Goal: Task Accomplishment & Management: Manage account settings

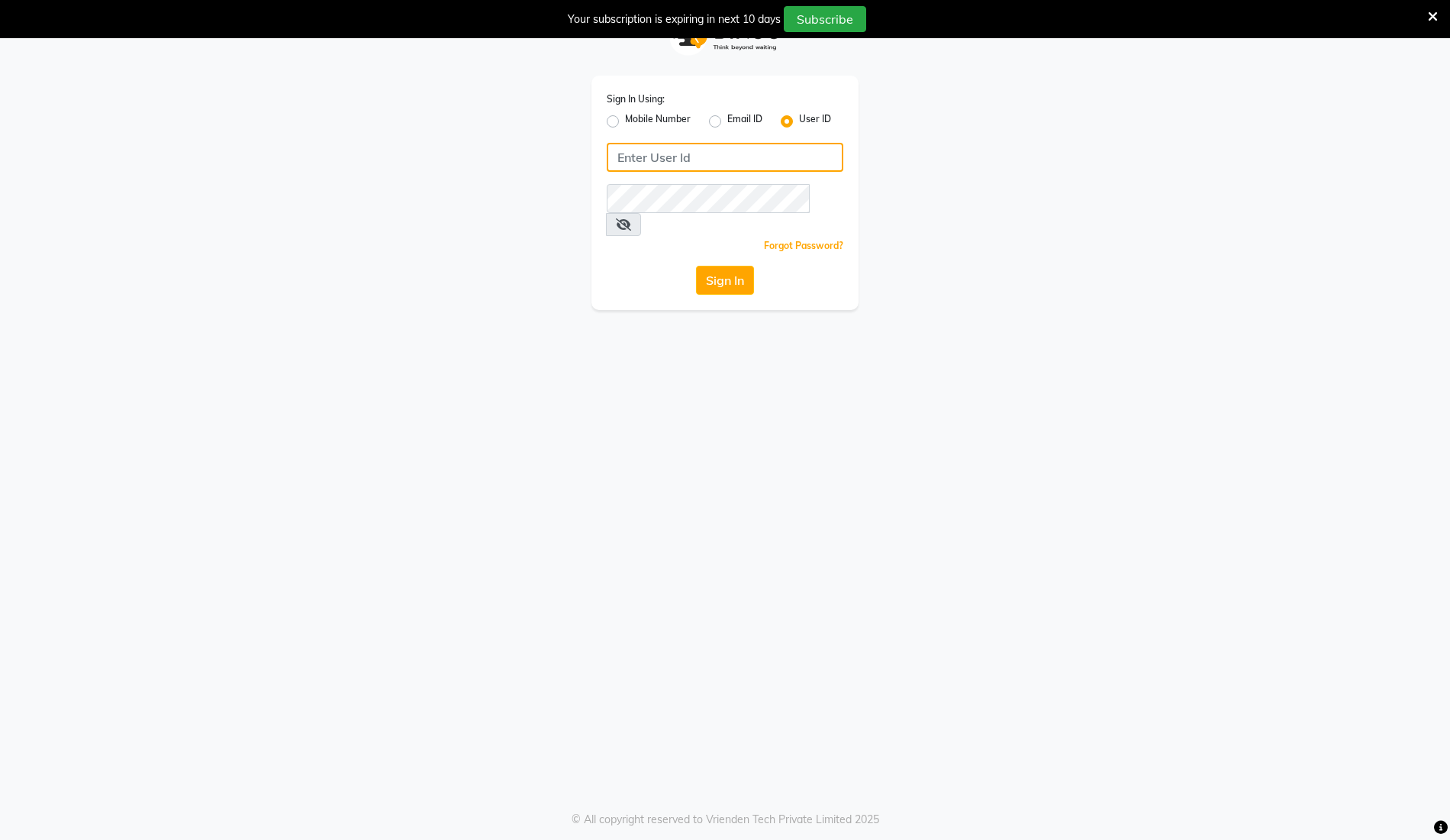
click at [730, 167] on input "Username" at bounding box center [725, 156] width 237 height 29
type input "thebrowmasters"
click at [724, 266] on button "Sign In" at bounding box center [725, 280] width 58 height 29
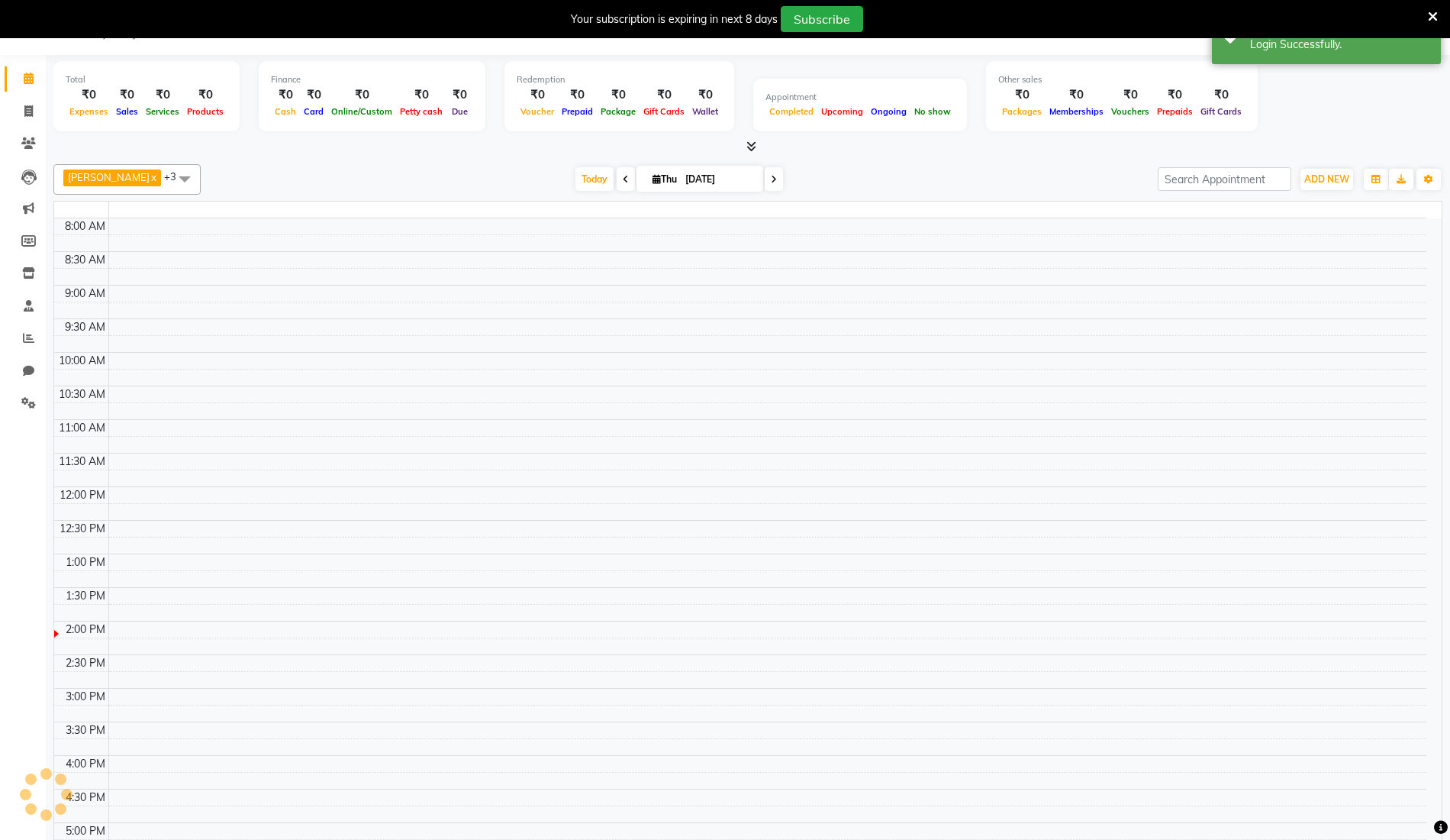
select select "en"
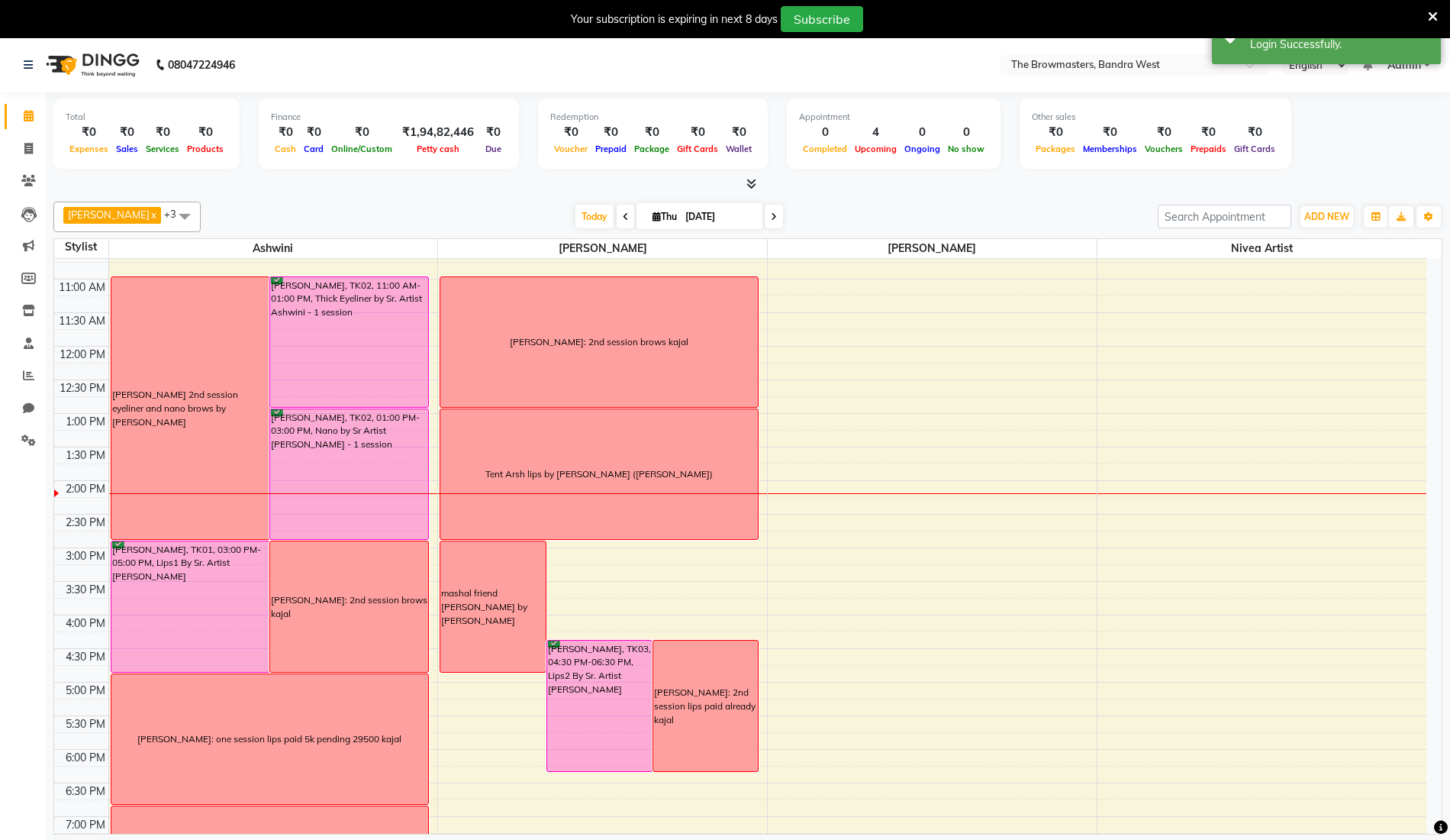
scroll to position [177, 0]
